Goal: Information Seeking & Learning: Find specific fact

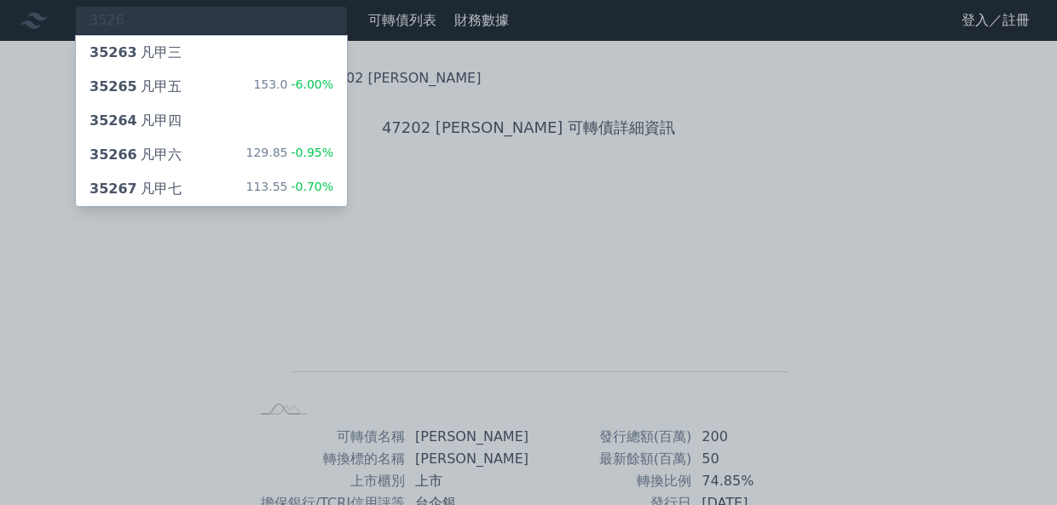
type input "3526"
click at [293, 89] on span "-6.00%" at bounding box center [310, 85] width 46 height 14
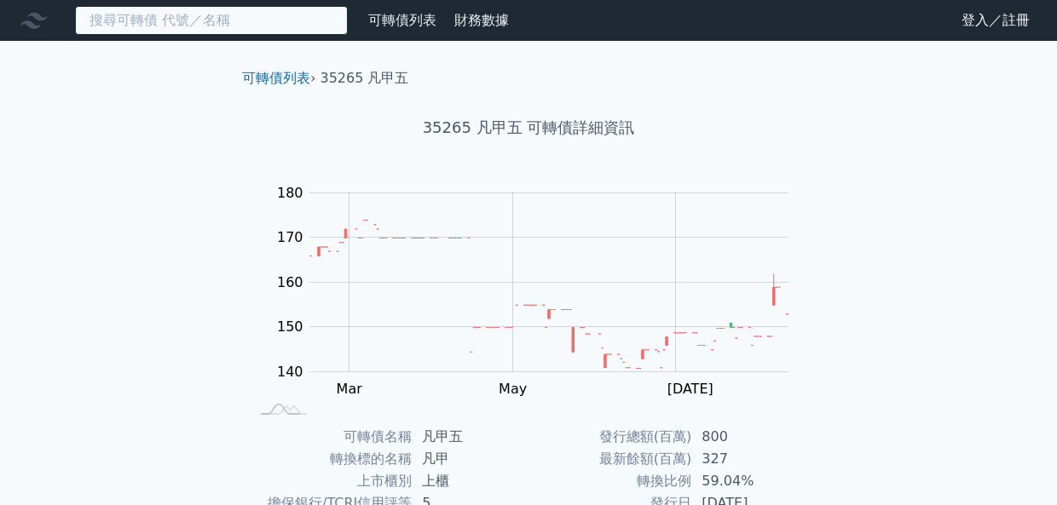
click at [216, 14] on input at bounding box center [211, 20] width 273 height 29
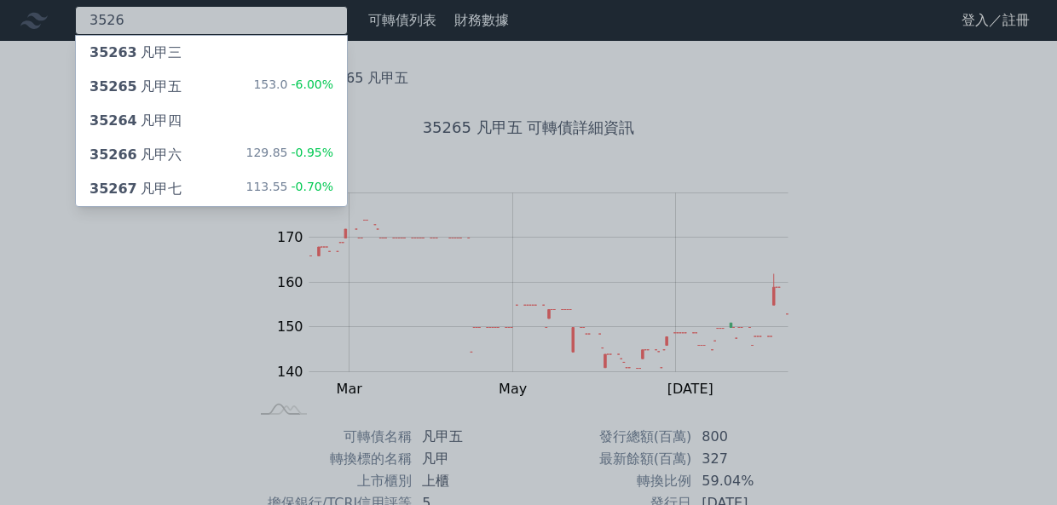
type input "3526"
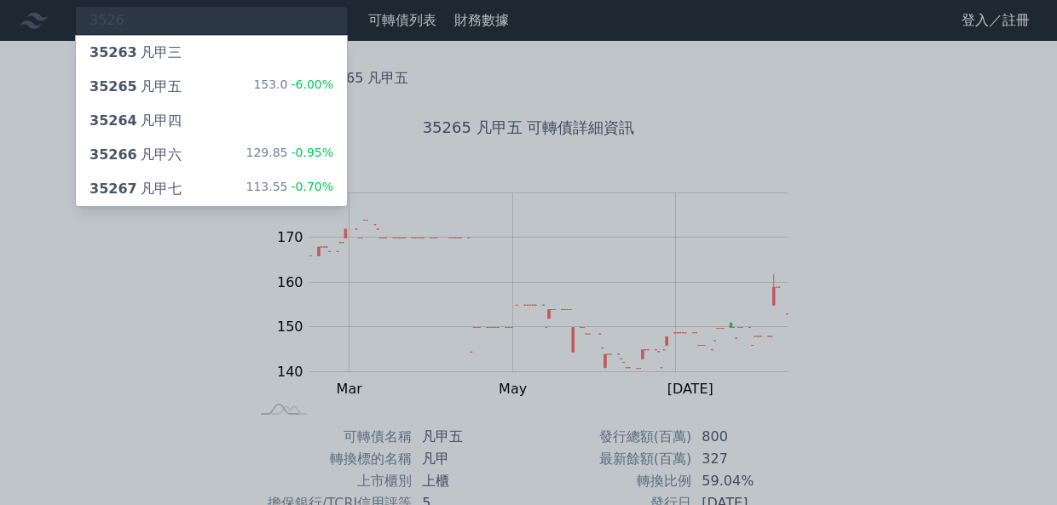
click at [258, 158] on div "129.85 -0.95%" at bounding box center [289, 155] width 88 height 20
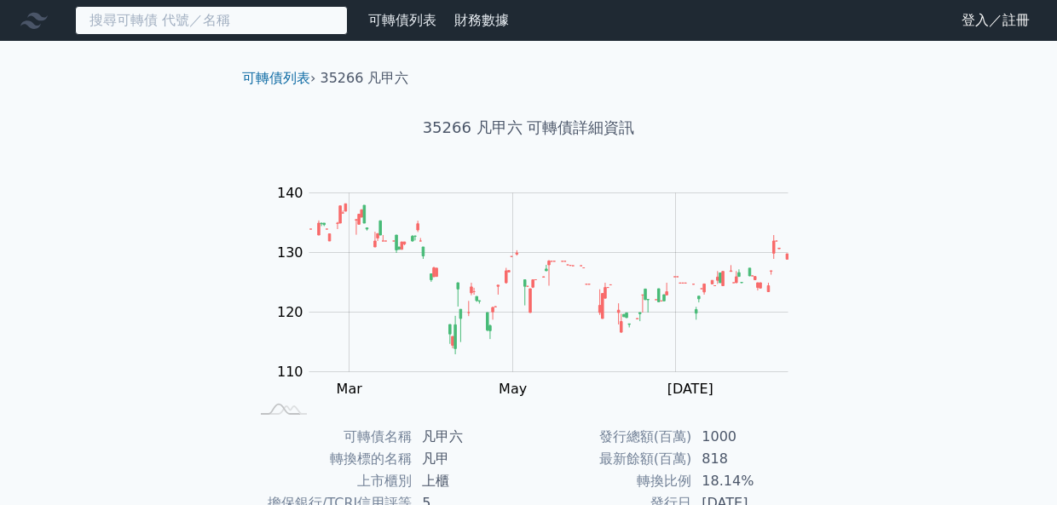
click at [210, 9] on input at bounding box center [211, 20] width 273 height 29
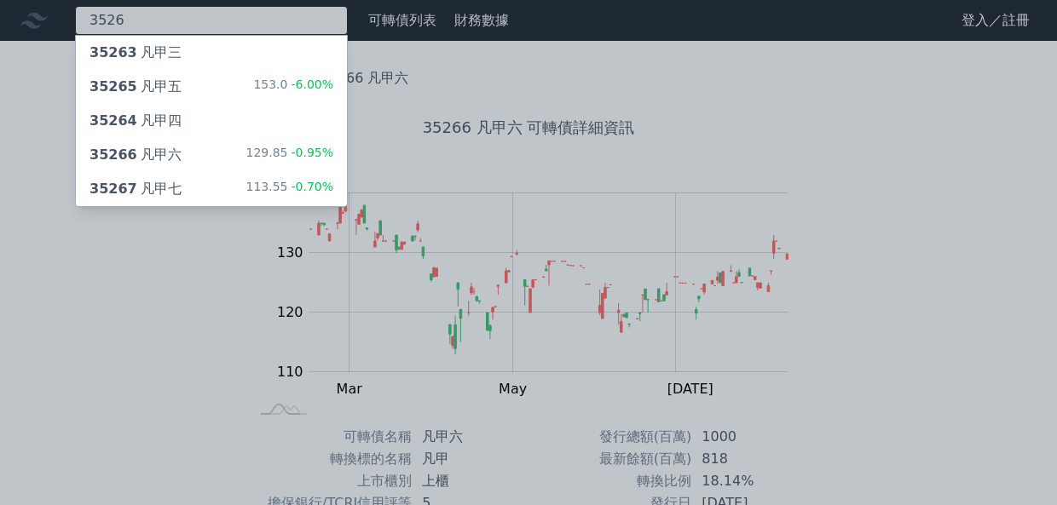
type input "3526"
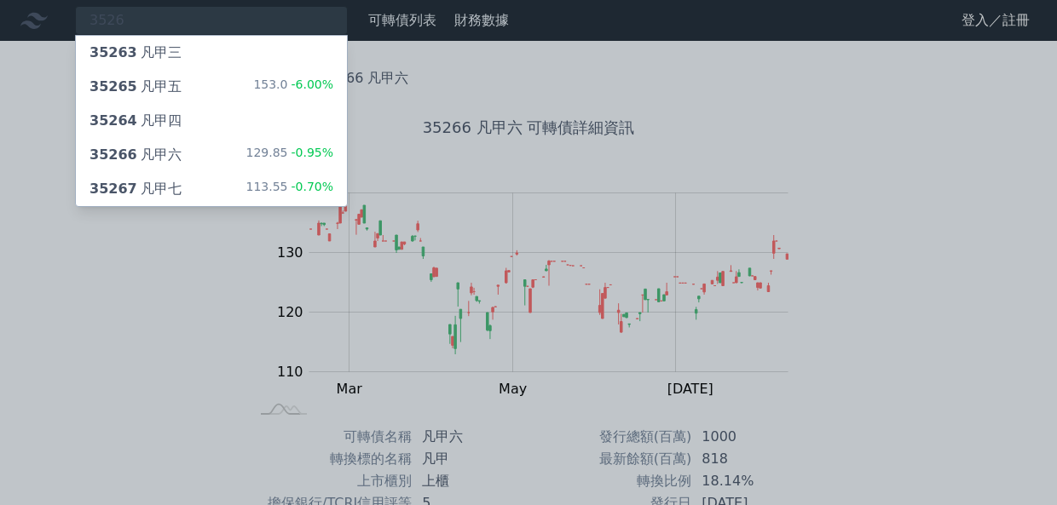
click at [262, 183] on div "113.55 -0.70%" at bounding box center [289, 189] width 88 height 20
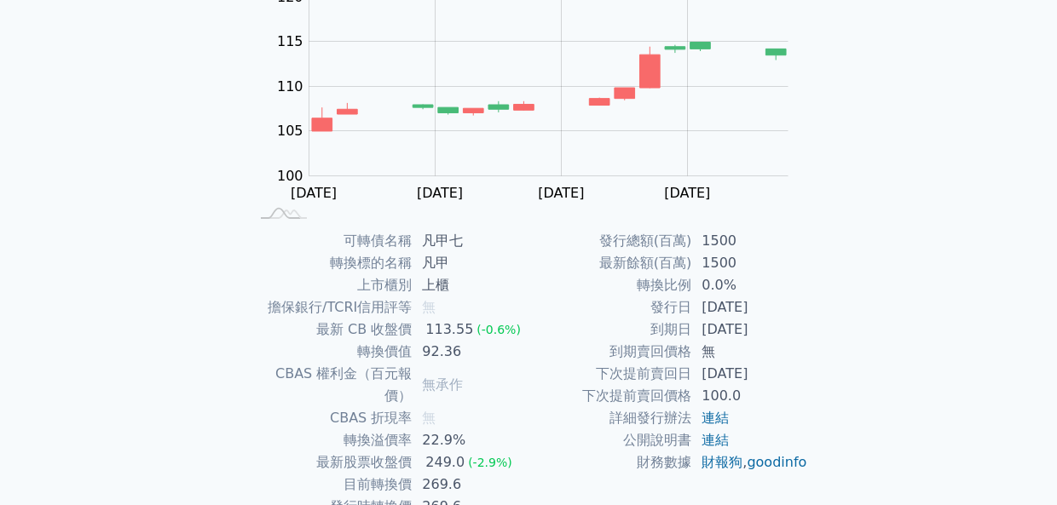
scroll to position [283, 0]
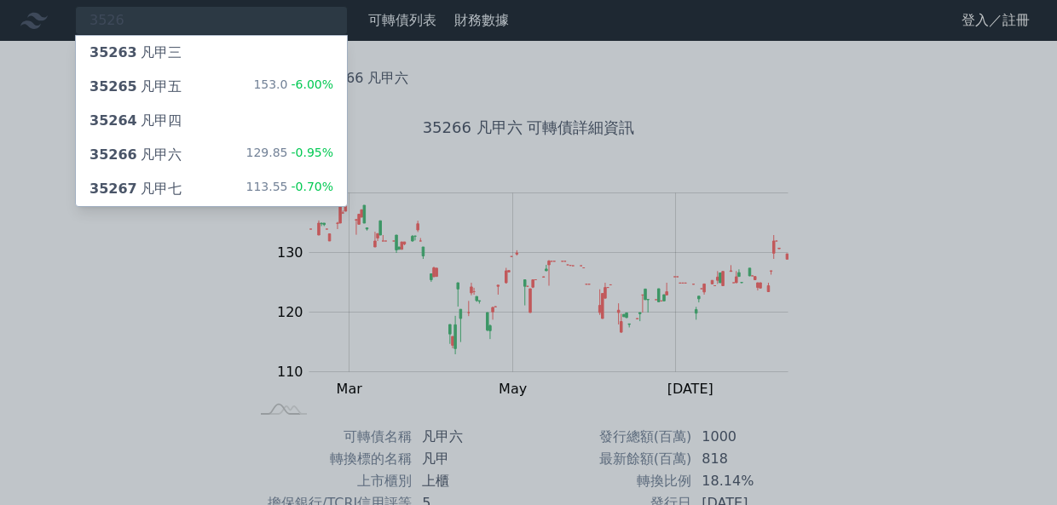
click at [733, 88] on div at bounding box center [528, 252] width 1057 height 505
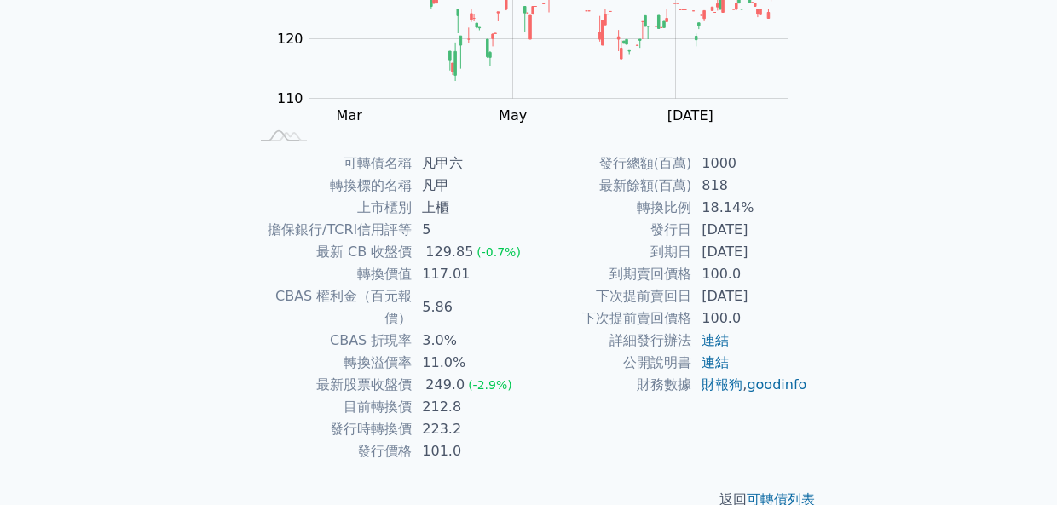
scroll to position [283, 0]
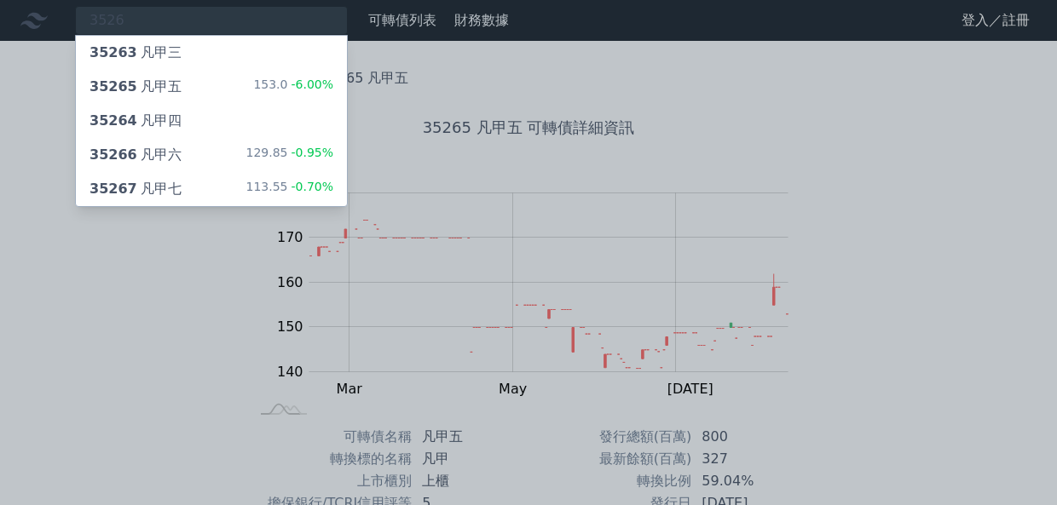
click at [309, 16] on div at bounding box center [528, 252] width 1057 height 505
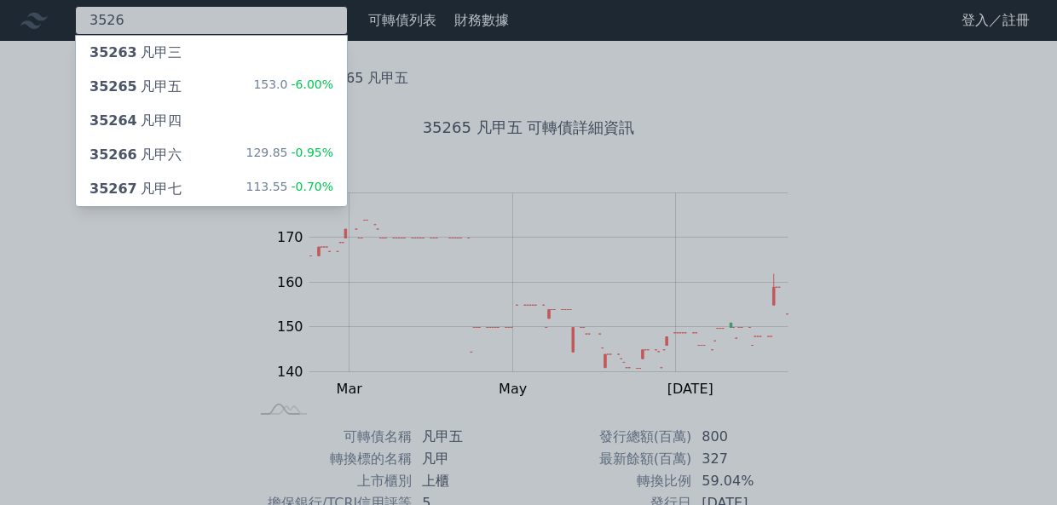
click at [314, 22] on div "3526 35263 凡甲三 35265 凡甲五 153.0 -6.00% 35264 凡甲四 35266 凡甲六 129.85 -0.95% 35267 凡…" at bounding box center [211, 20] width 273 height 29
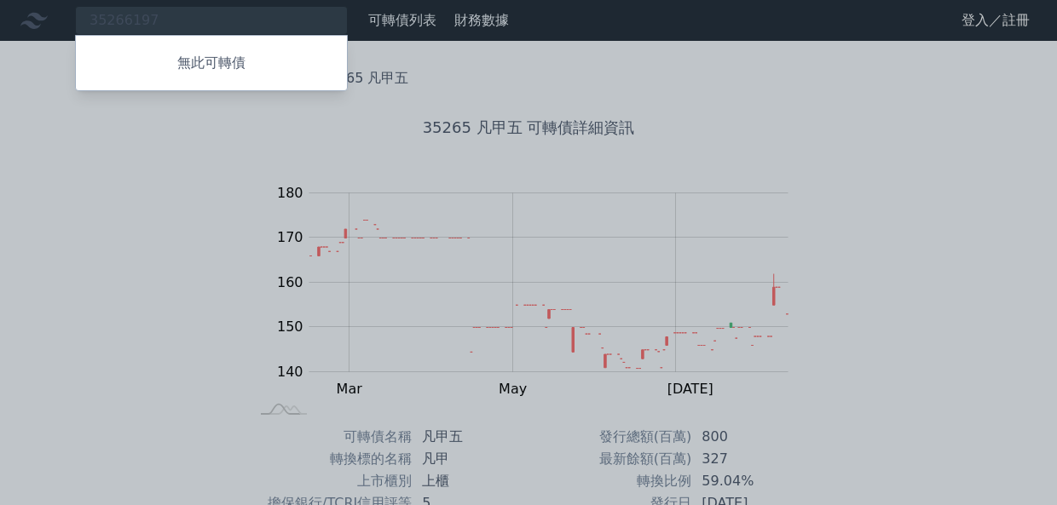
drag, startPoint x: 198, startPoint y: 12, endPoint x: 41, endPoint y: 11, distance: 156.8
click at [41, 11] on div at bounding box center [528, 252] width 1057 height 505
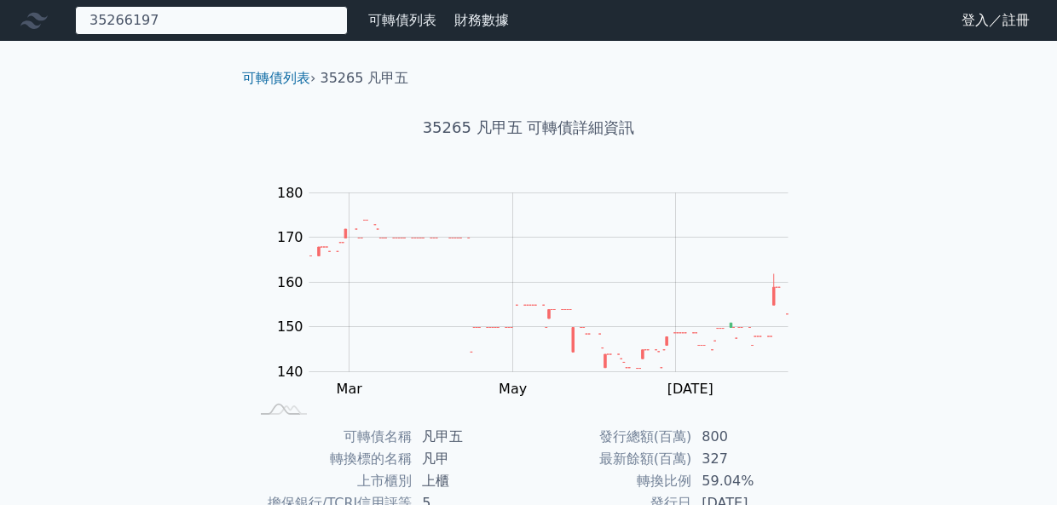
click at [102, 14] on div "35266197 無此可轉債" at bounding box center [211, 20] width 273 height 29
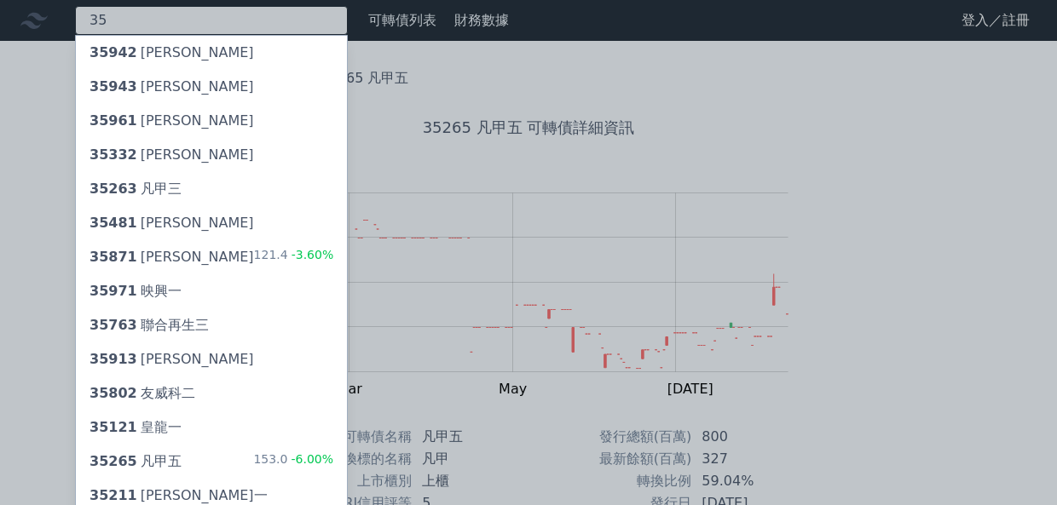
type input "3"
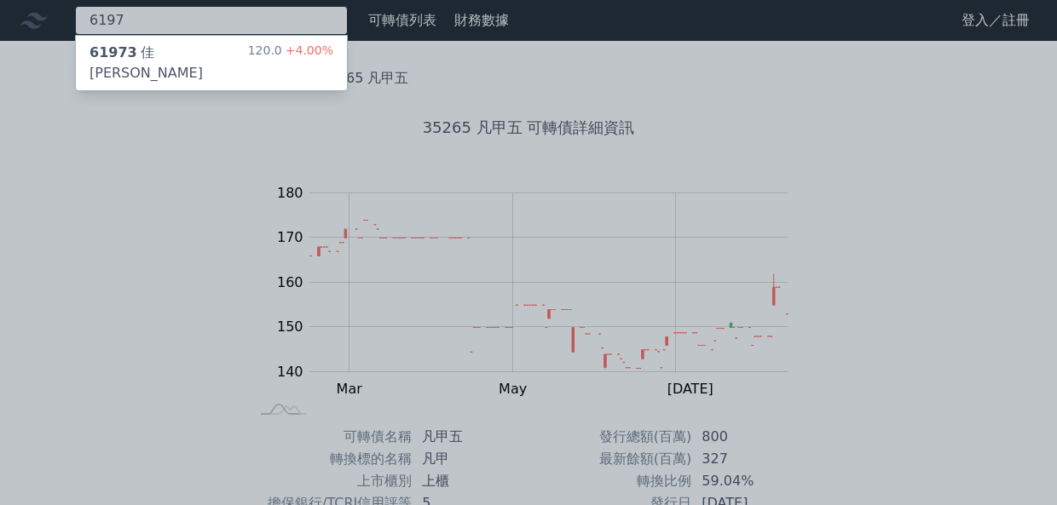
type input "6197"
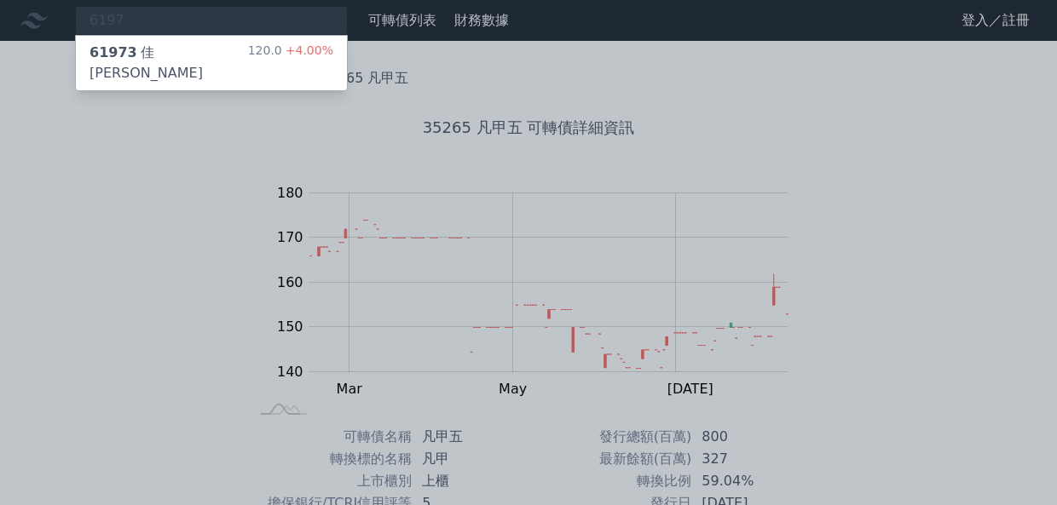
click at [153, 46] on div "61973 佳[PERSON_NAME]" at bounding box center [168, 63] width 158 height 41
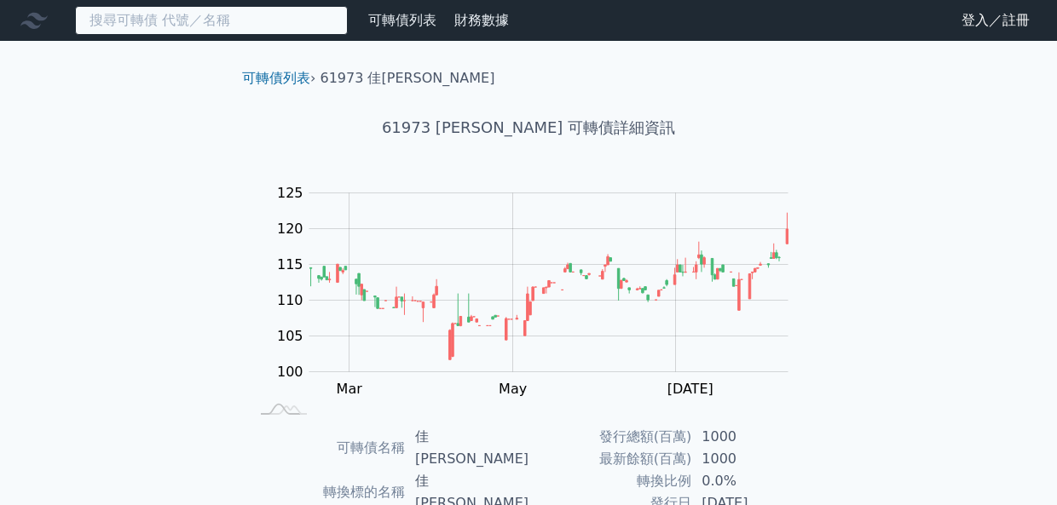
click at [250, 22] on input at bounding box center [211, 20] width 273 height 29
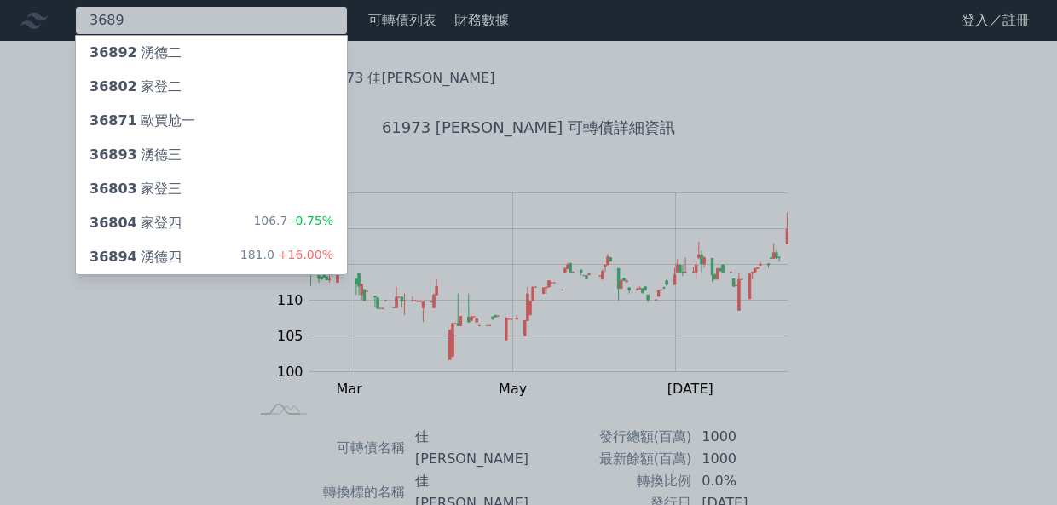
type input "3689"
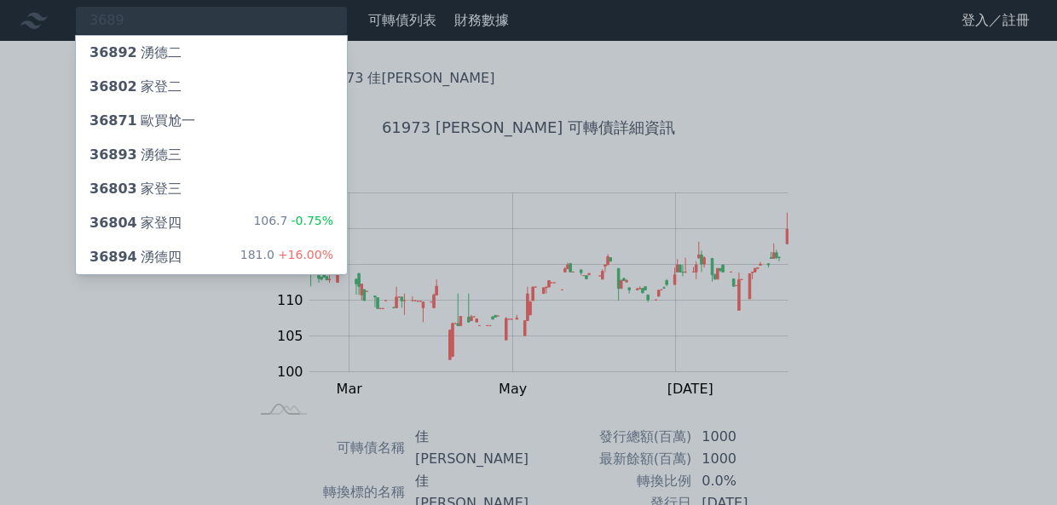
click at [248, 248] on div "36894 湧德四 181.0 +16.00%" at bounding box center [211, 257] width 271 height 34
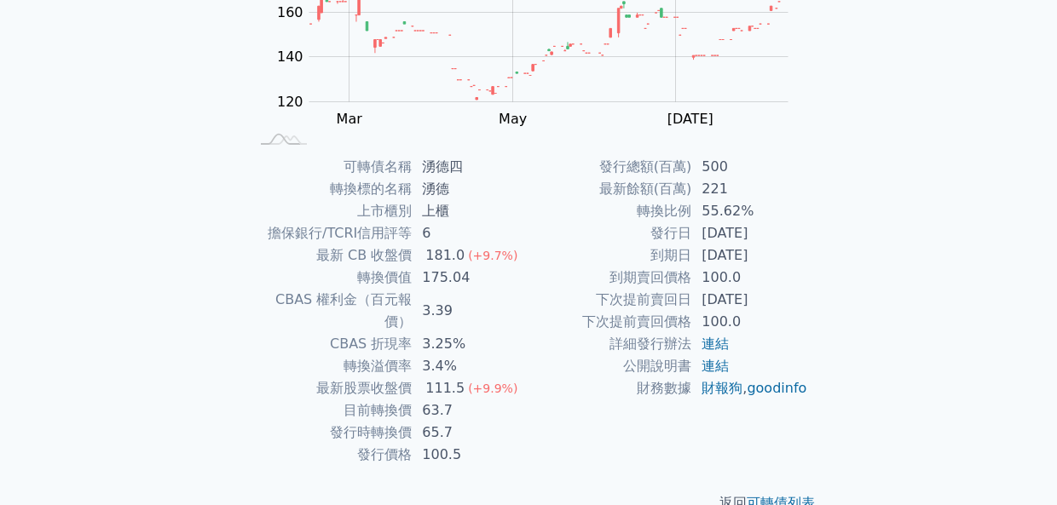
scroll to position [283, 0]
